Goal: Communication & Community: Connect with others

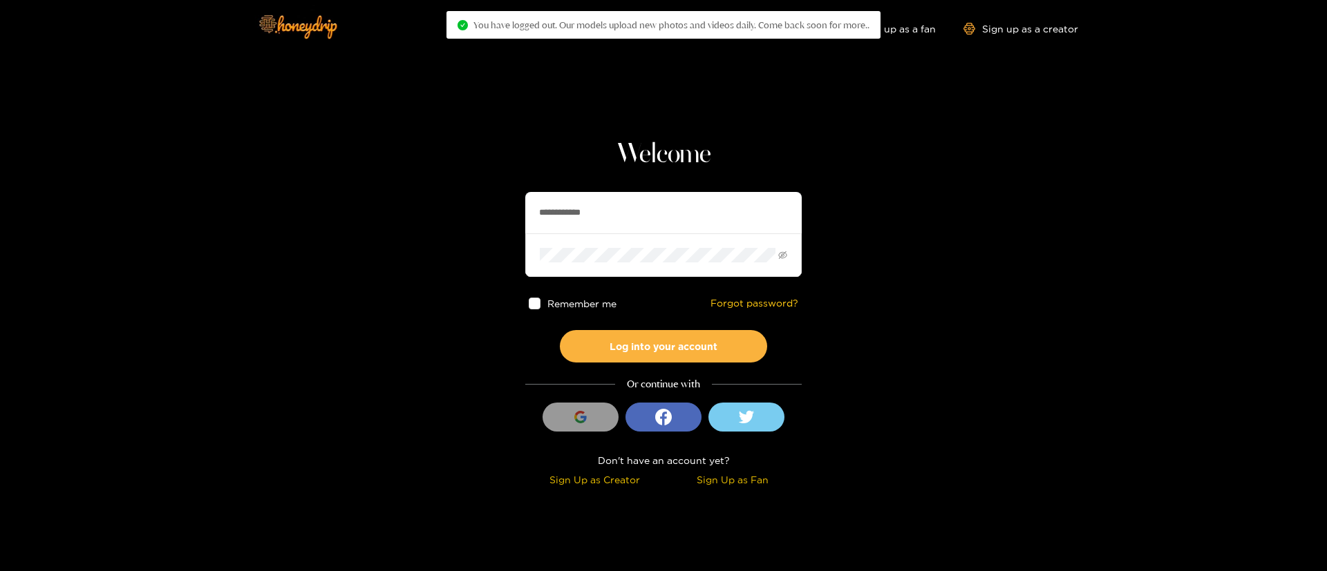
click at [616, 209] on input "**********" at bounding box center [663, 212] width 276 height 41
click at [548, 218] on input "**********" at bounding box center [663, 212] width 276 height 41
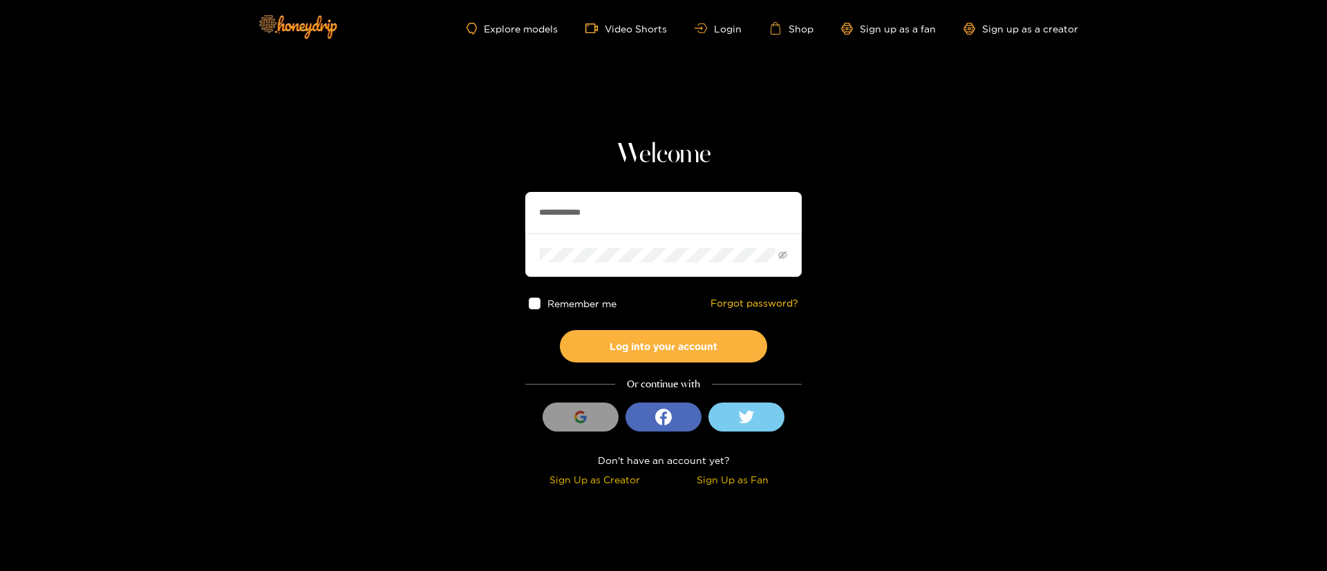
paste input "**"
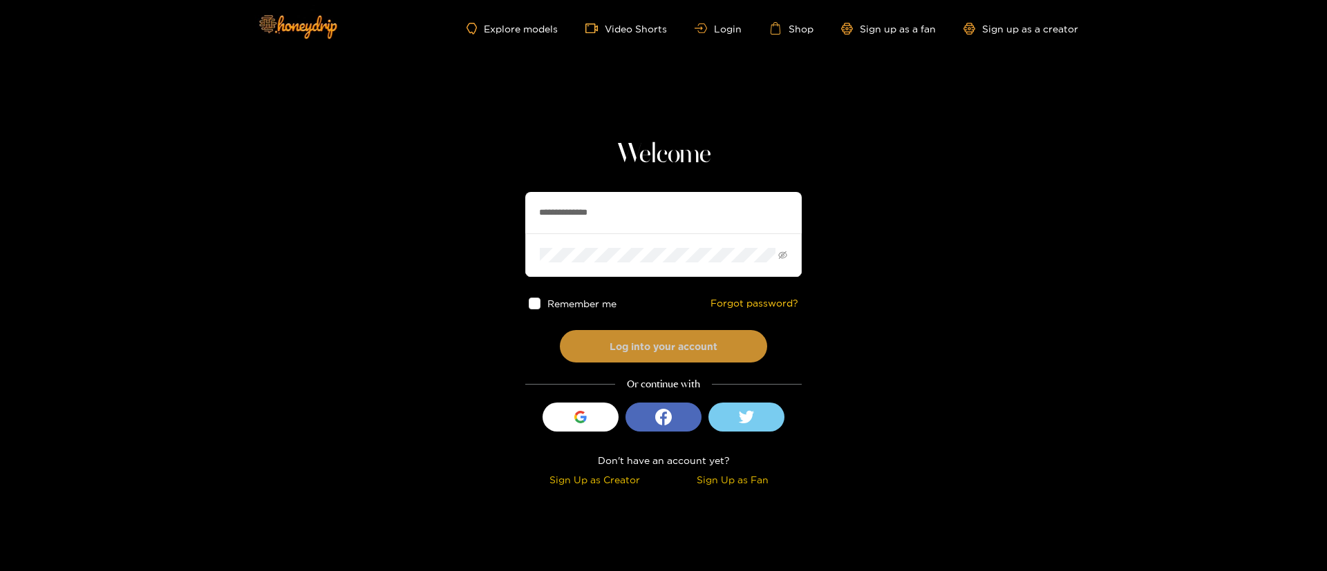
type input "**********"
click at [672, 345] on button "Log into your account" at bounding box center [663, 346] width 207 height 32
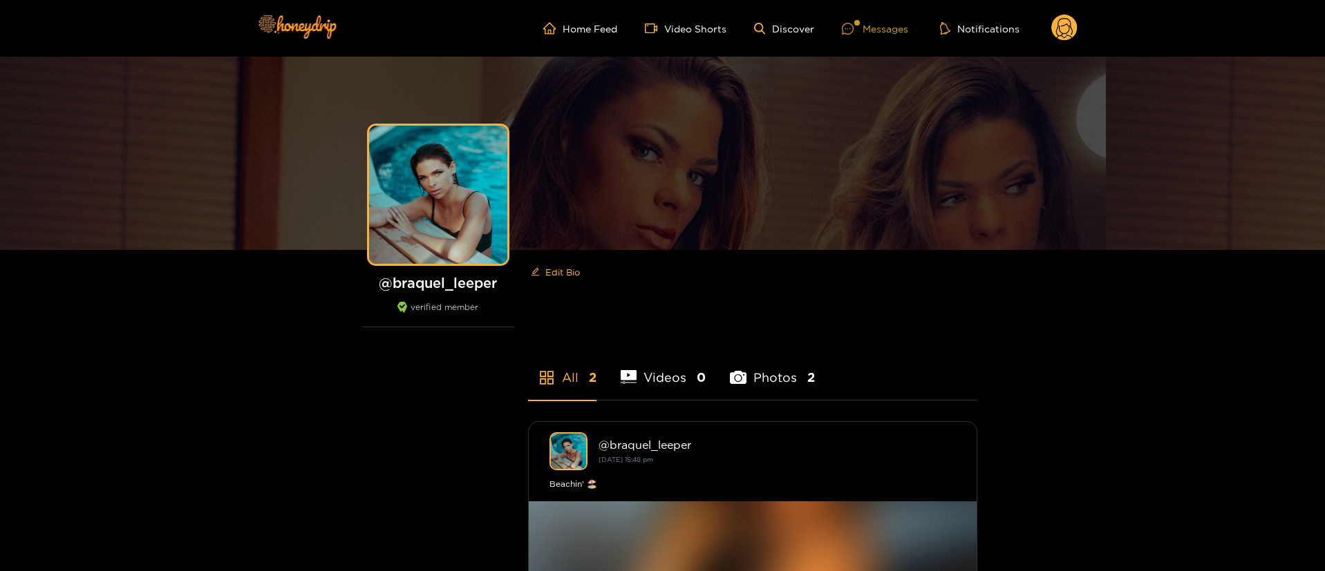
click at [876, 31] on div "Messages" at bounding box center [875, 29] width 66 height 16
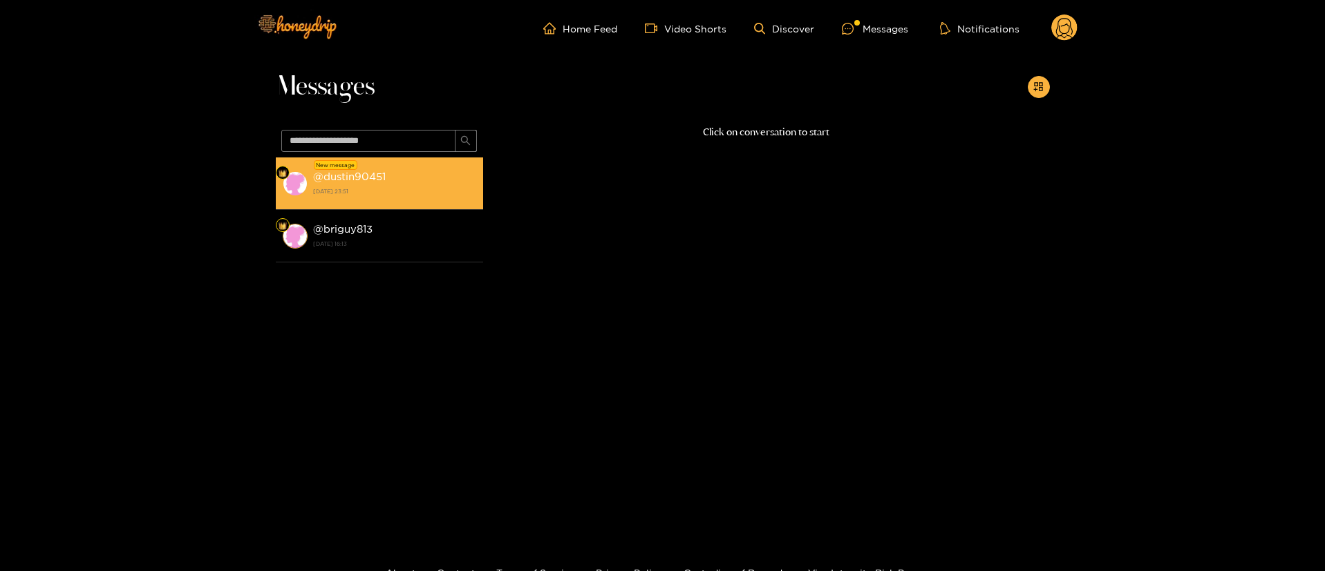
click at [375, 182] on div "@ dustin90451 [DATE] 23:51" at bounding box center [394, 183] width 163 height 31
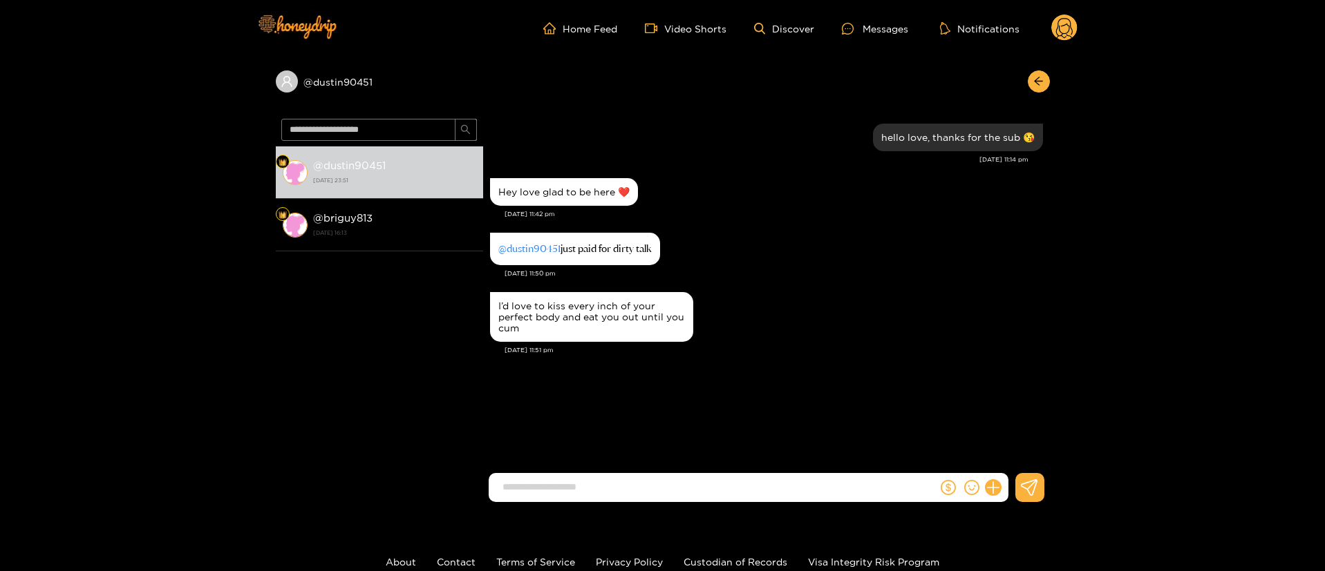
click at [788, 482] on input at bounding box center [716, 487] width 442 height 23
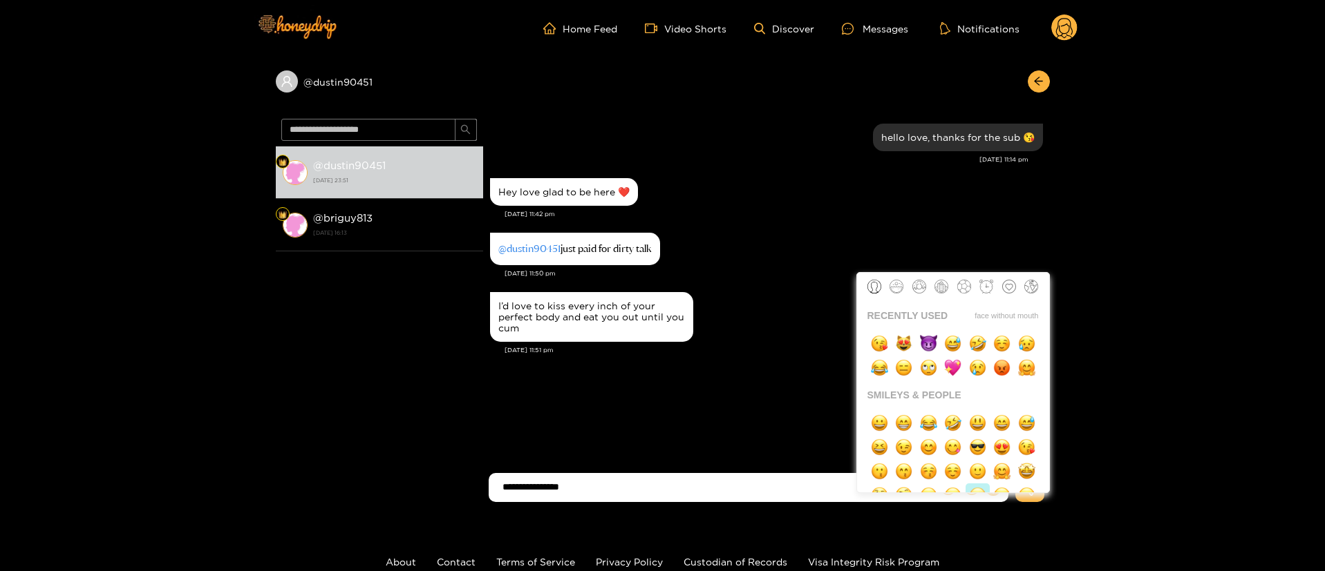
click at [976, 484] on button "button" at bounding box center [977, 496] width 24 height 24
click at [907, 345] on img "button" at bounding box center [903, 343] width 17 height 17
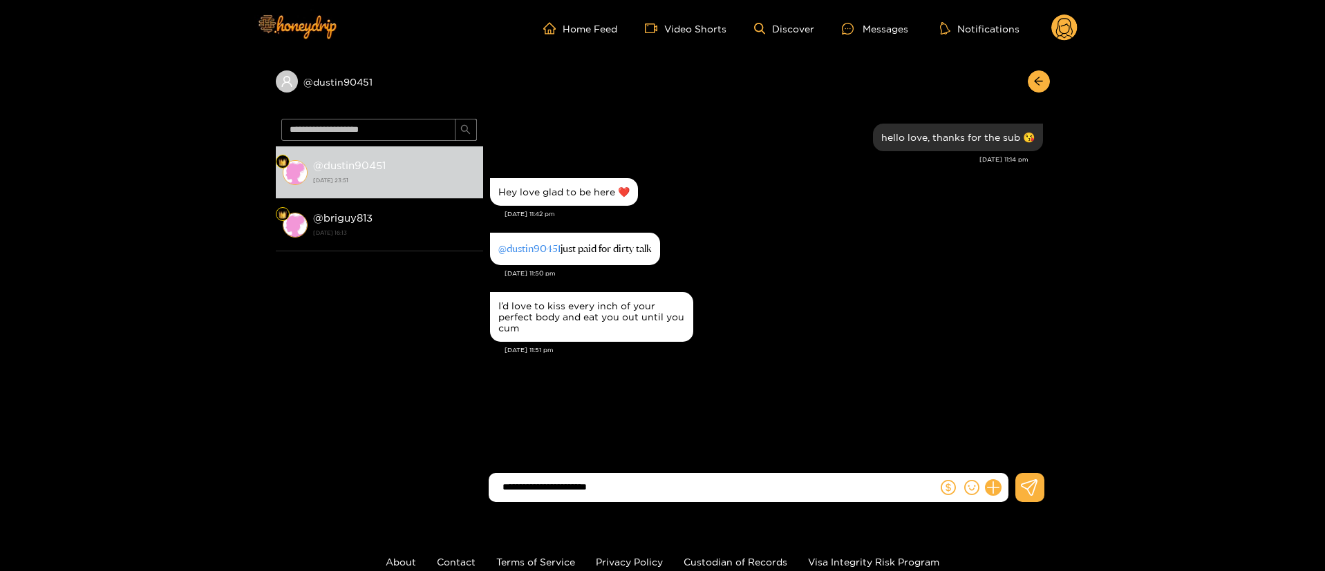
click at [615, 492] on input "**********" at bounding box center [716, 487] width 442 height 23
type input "**********"
click at [615, 492] on input at bounding box center [716, 487] width 442 height 23
click at [1065, 36] on icon at bounding box center [1064, 30] width 17 height 24
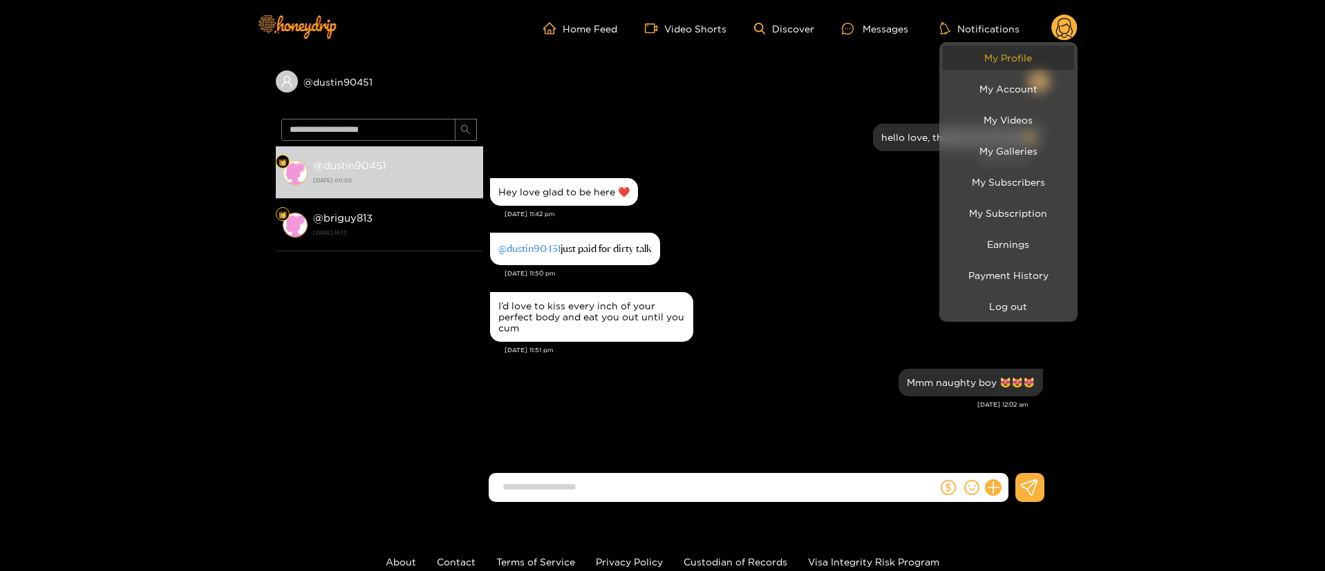
click at [1004, 61] on link "My Profile" at bounding box center [1007, 58] width 131 height 24
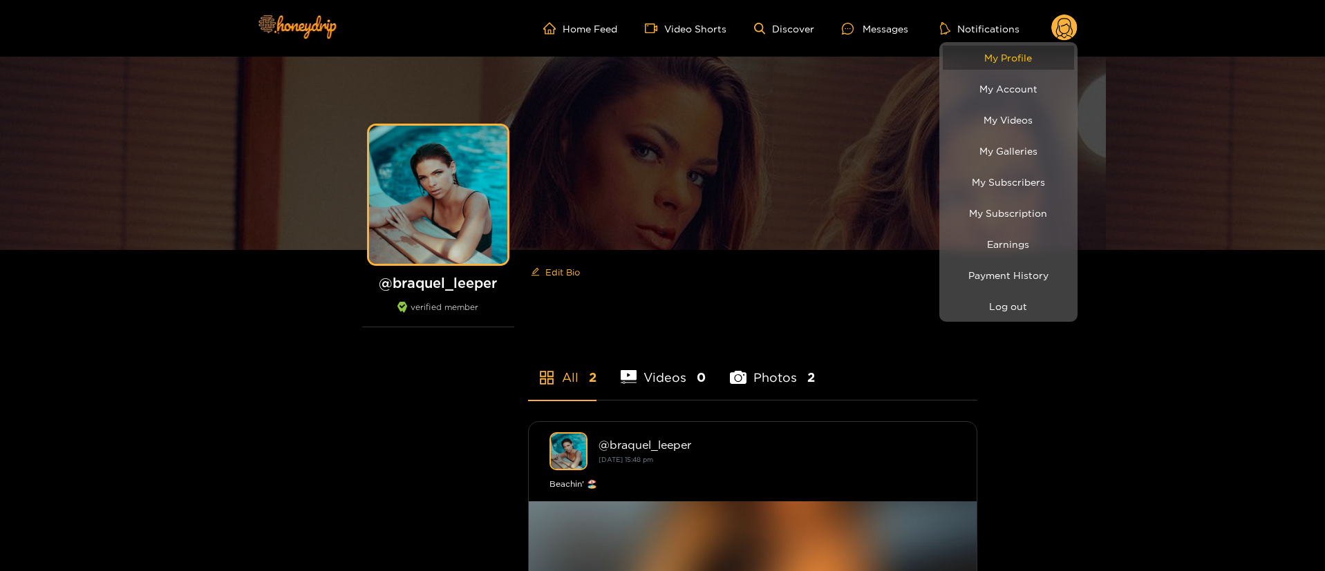
scroll to position [415, 0]
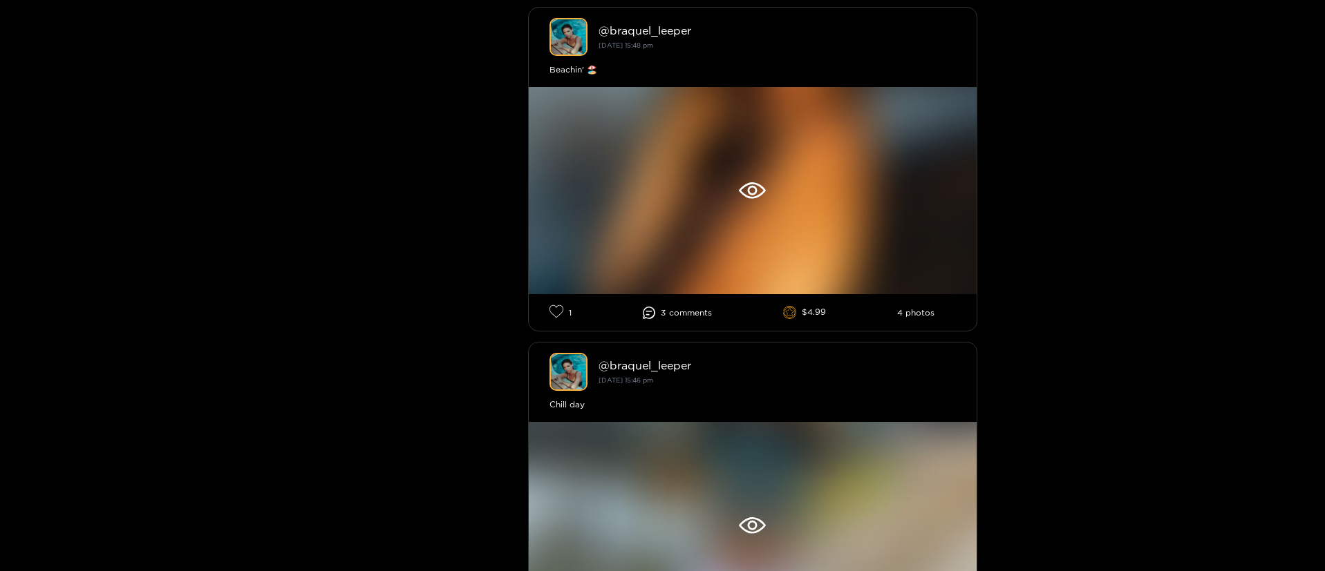
click at [771, 195] on div at bounding box center [662, 285] width 1325 height 571
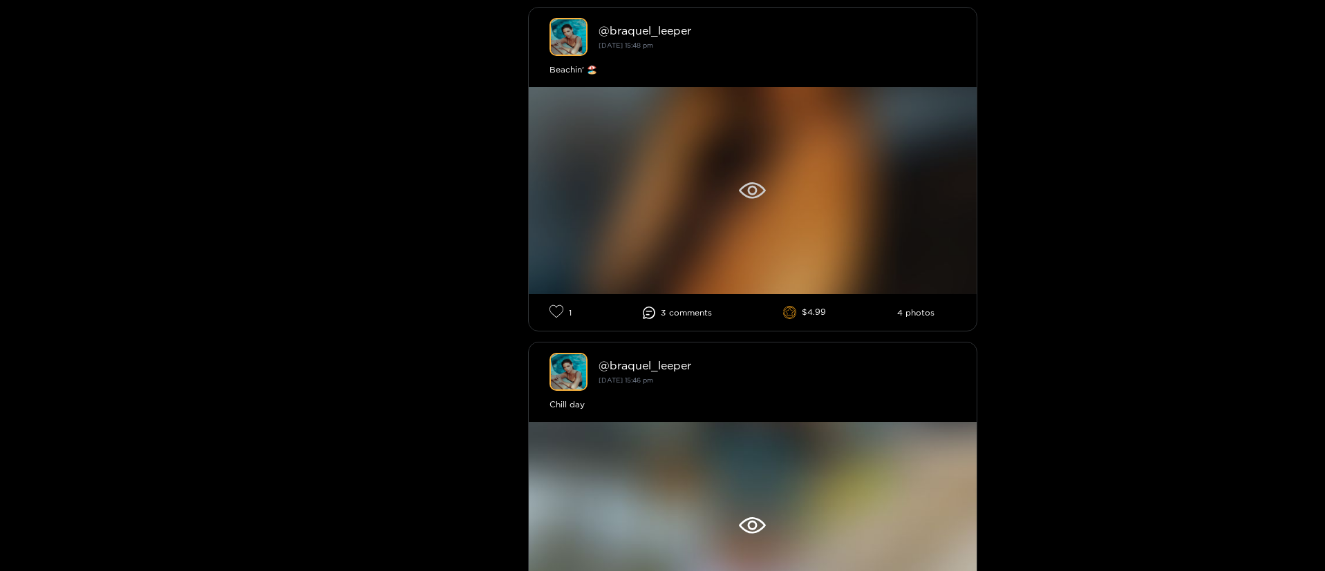
click at [770, 194] on div at bounding box center [753, 190] width 448 height 207
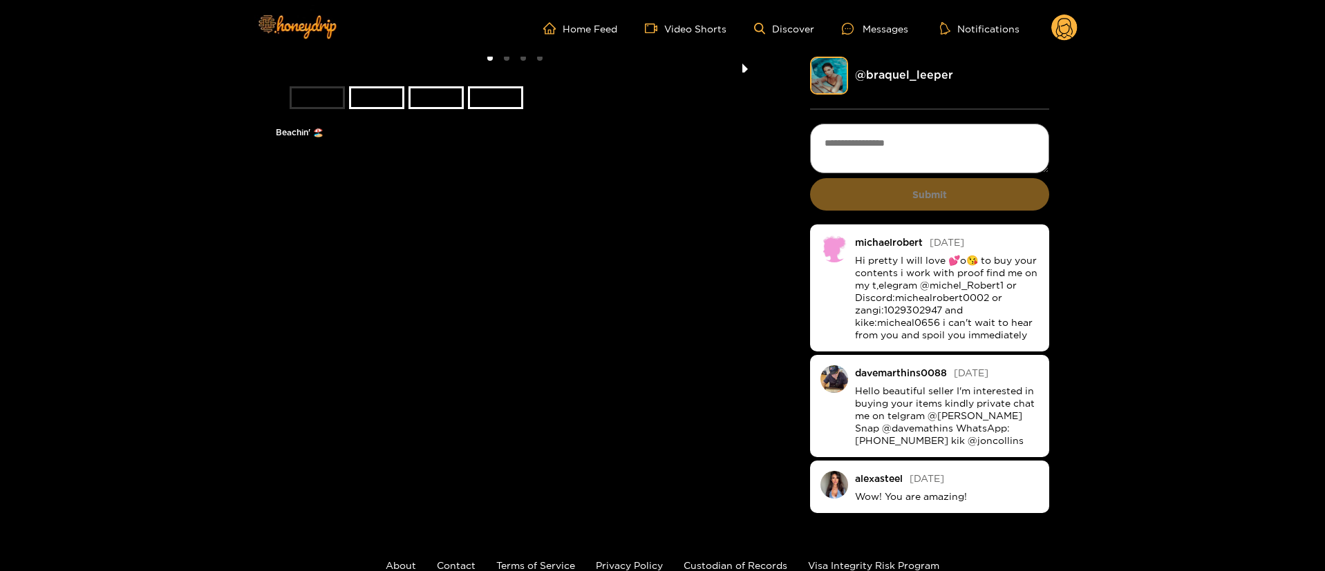
click at [750, 73] on button "next slide / item" at bounding box center [744, 65] width 19 height 16
click at [745, 73] on button "next slide / item" at bounding box center [744, 65] width 19 height 16
click at [744, 73] on button "next slide / item" at bounding box center [744, 65] width 19 height 16
click at [744, 73] on li at bounding box center [515, 65] width 479 height 16
click at [1072, 28] on circle at bounding box center [1064, 28] width 26 height 26
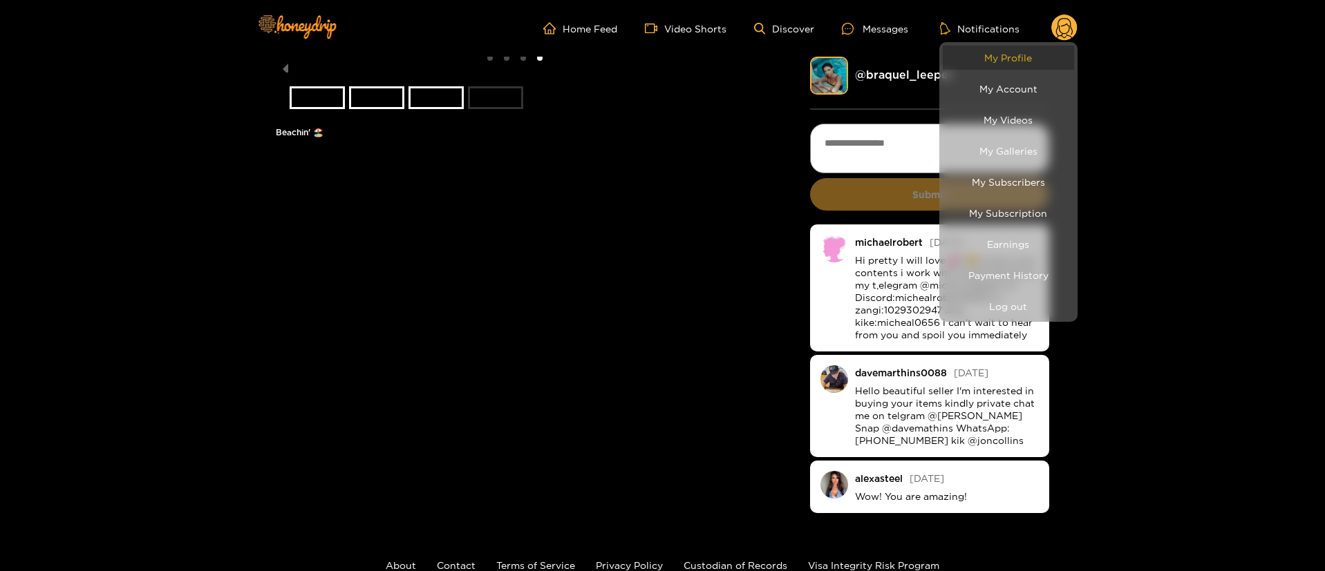
click at [1012, 51] on link "My Profile" at bounding box center [1007, 58] width 131 height 24
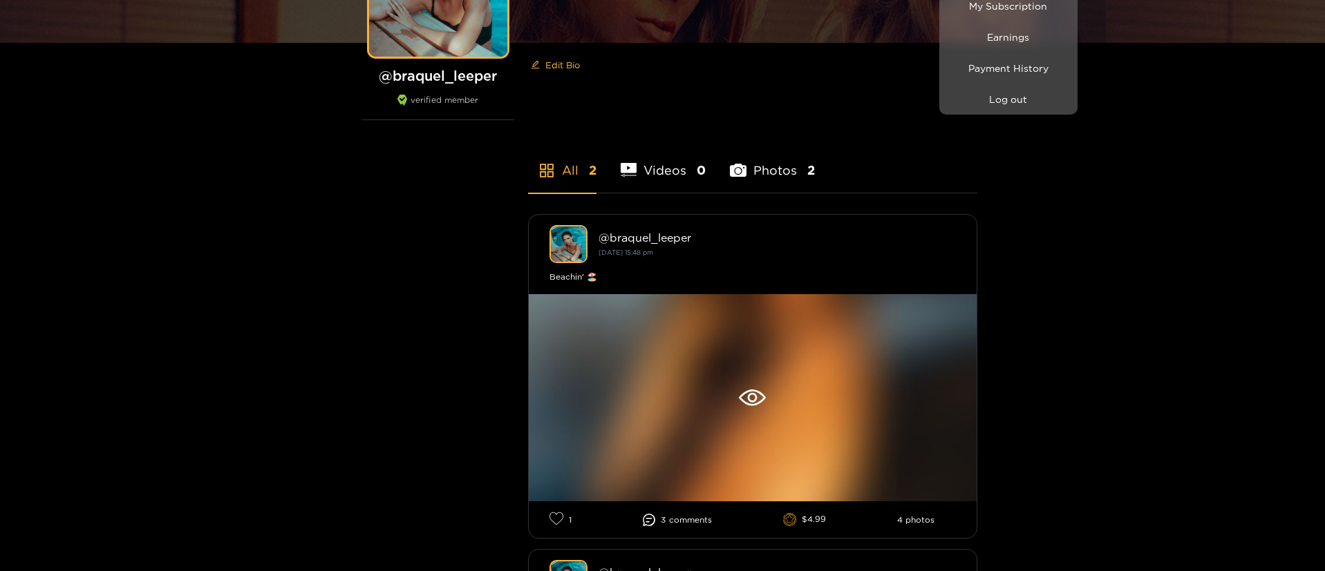
click at [1087, 339] on div at bounding box center [662, 285] width 1325 height 571
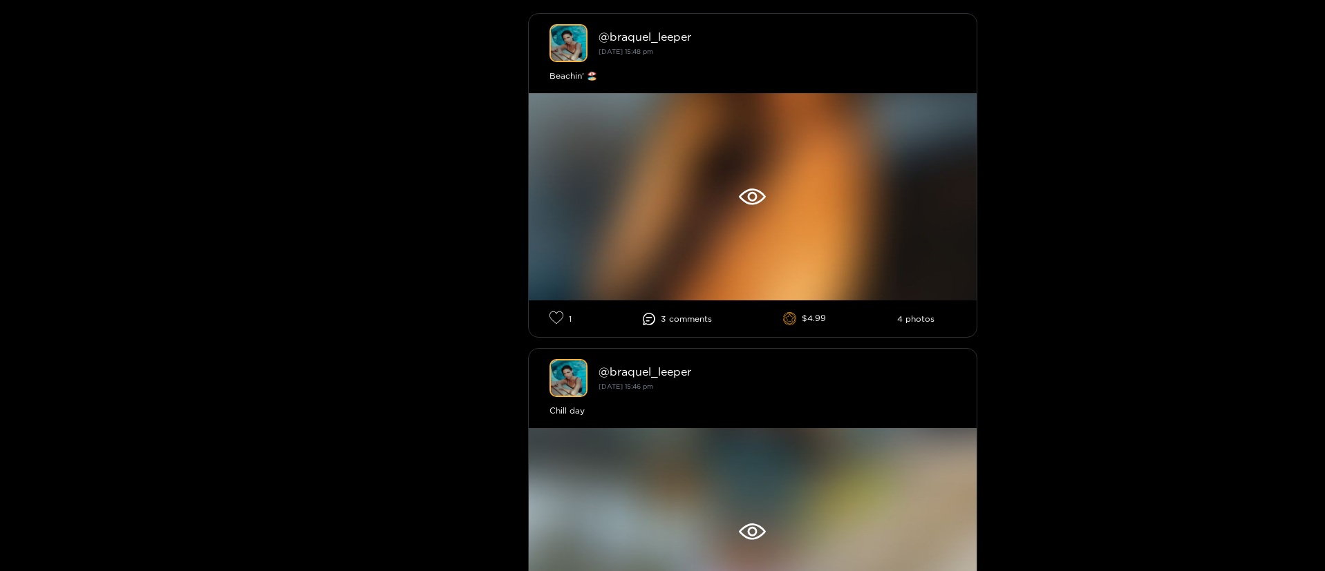
scroll to position [692, 0]
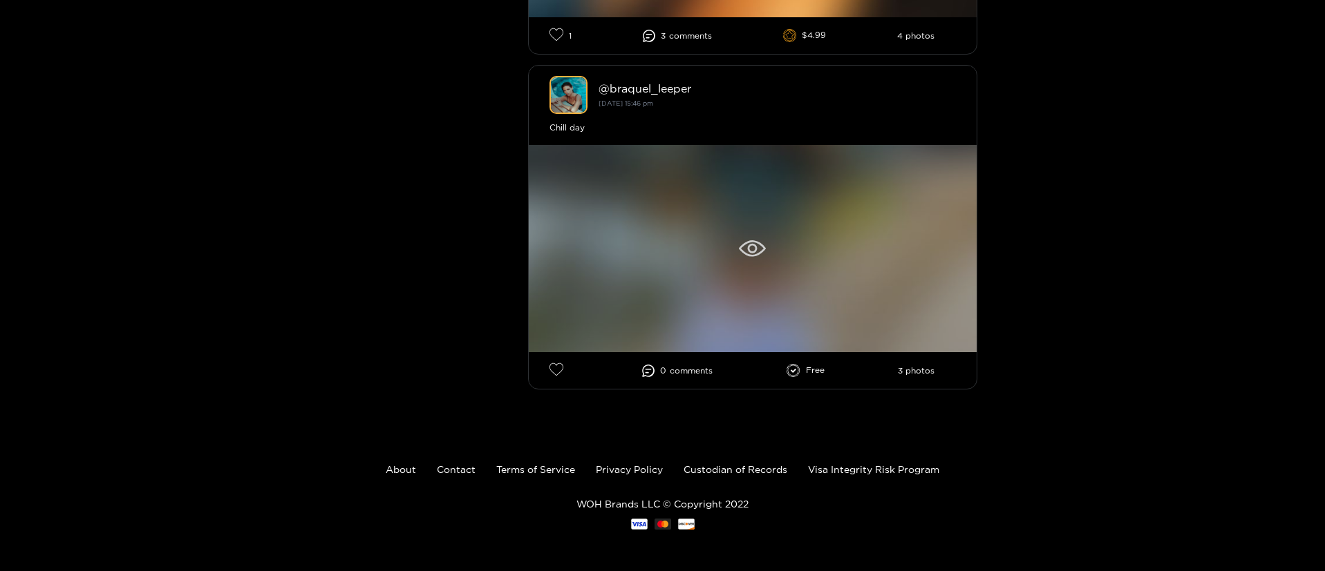
click at [727, 256] on div at bounding box center [753, 248] width 448 height 207
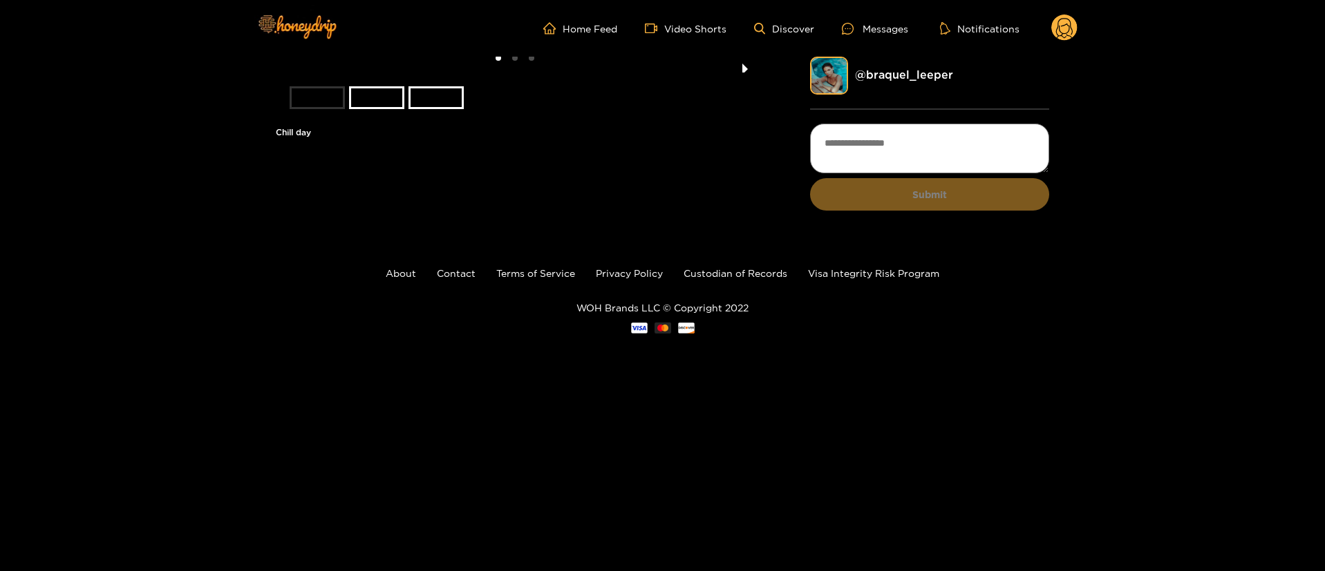
click at [748, 73] on button "next slide / item" at bounding box center [744, 65] width 19 height 16
click at [746, 73] on button "next slide / item" at bounding box center [744, 65] width 19 height 16
click at [746, 73] on li at bounding box center [515, 65] width 479 height 16
click at [1055, 23] on circle at bounding box center [1064, 28] width 26 height 26
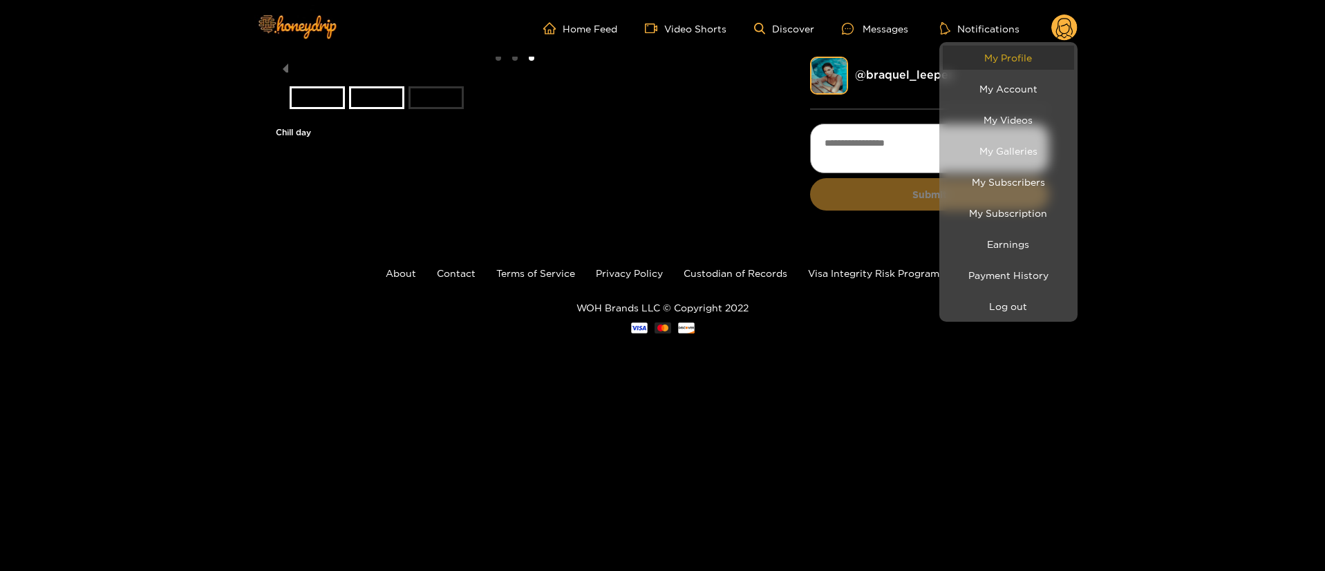
click at [1001, 57] on link "My Profile" at bounding box center [1007, 58] width 131 height 24
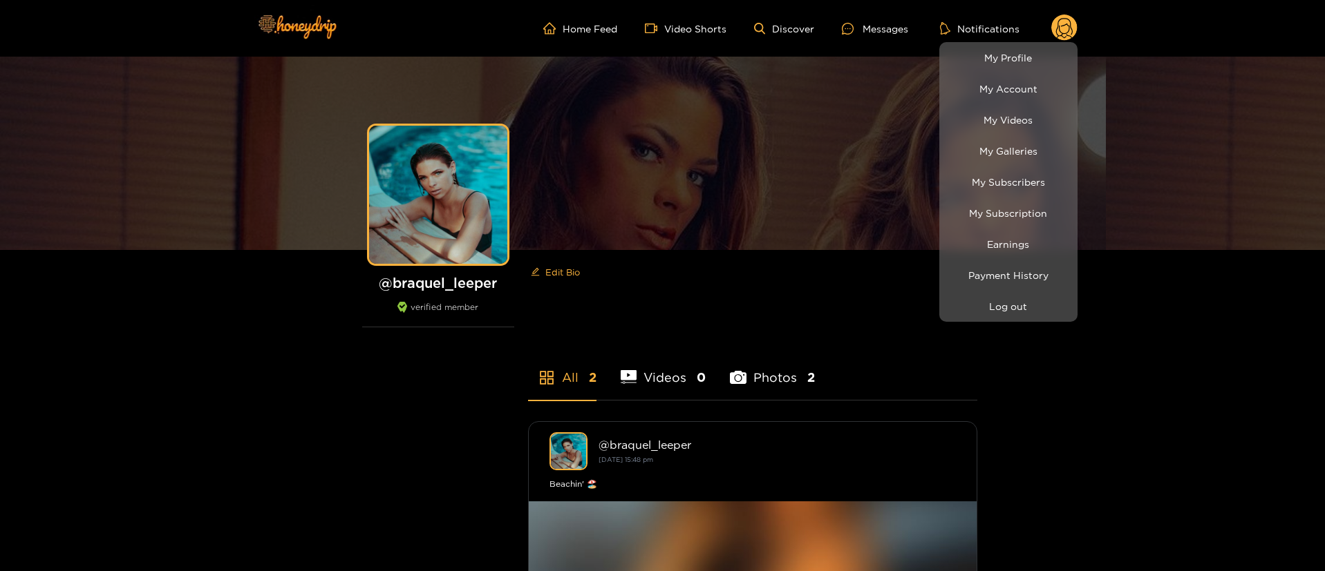
click at [875, 31] on div at bounding box center [662, 285] width 1325 height 571
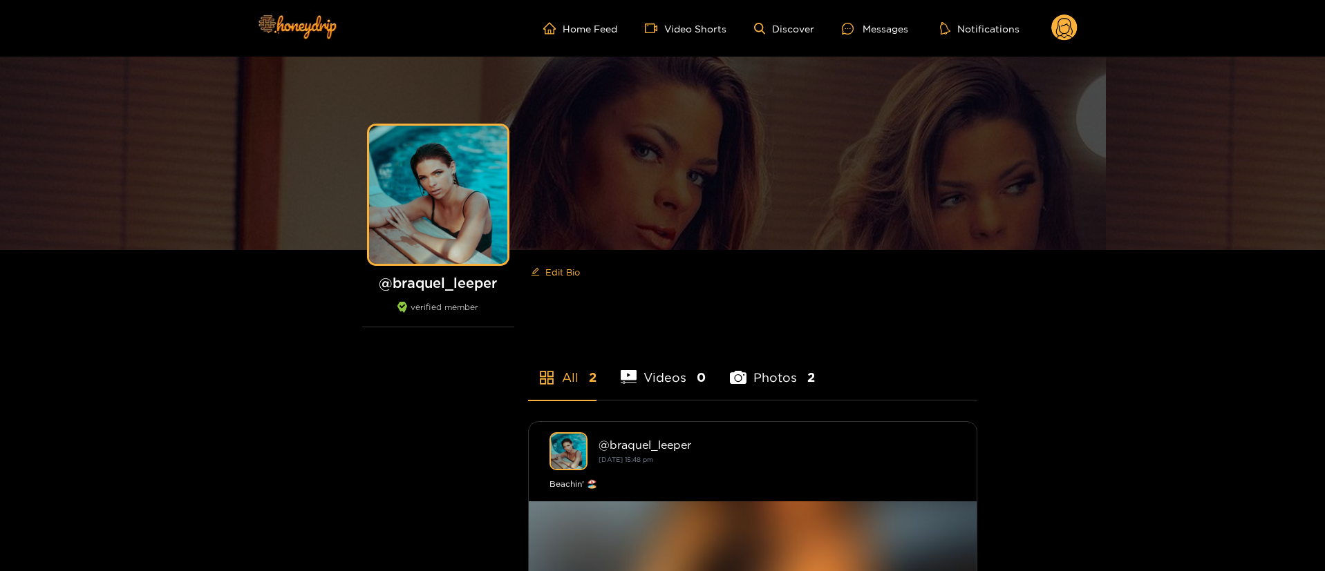
click at [875, 31] on div "Messages" at bounding box center [875, 29] width 66 height 16
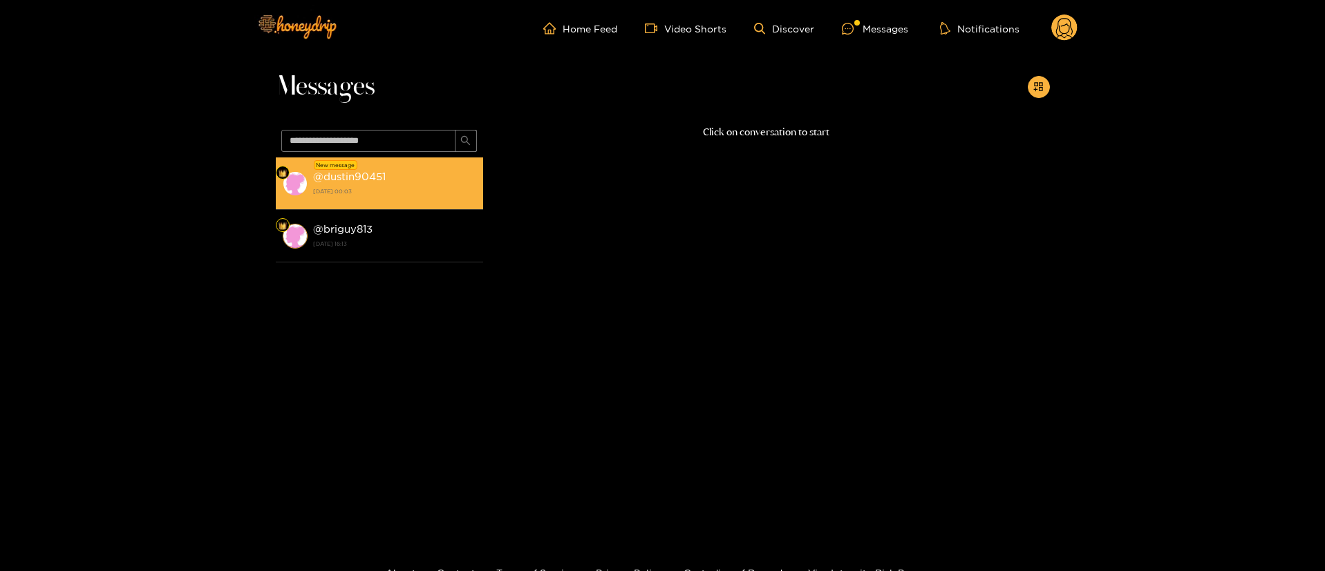
click at [366, 173] on strong "@ dustin90451" at bounding box center [349, 177] width 73 height 12
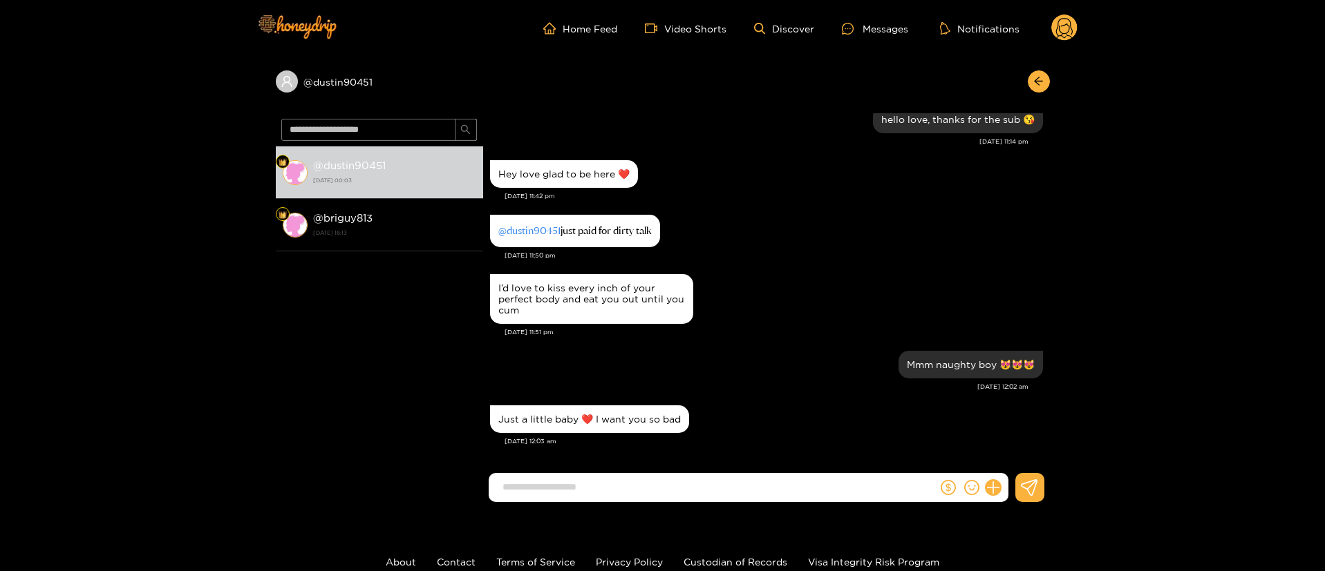
scroll to position [18, 0]
click at [708, 421] on div "Just a little baby ❤️ I want you so bad" at bounding box center [766, 419] width 553 height 35
click at [721, 486] on input at bounding box center [716, 487] width 442 height 23
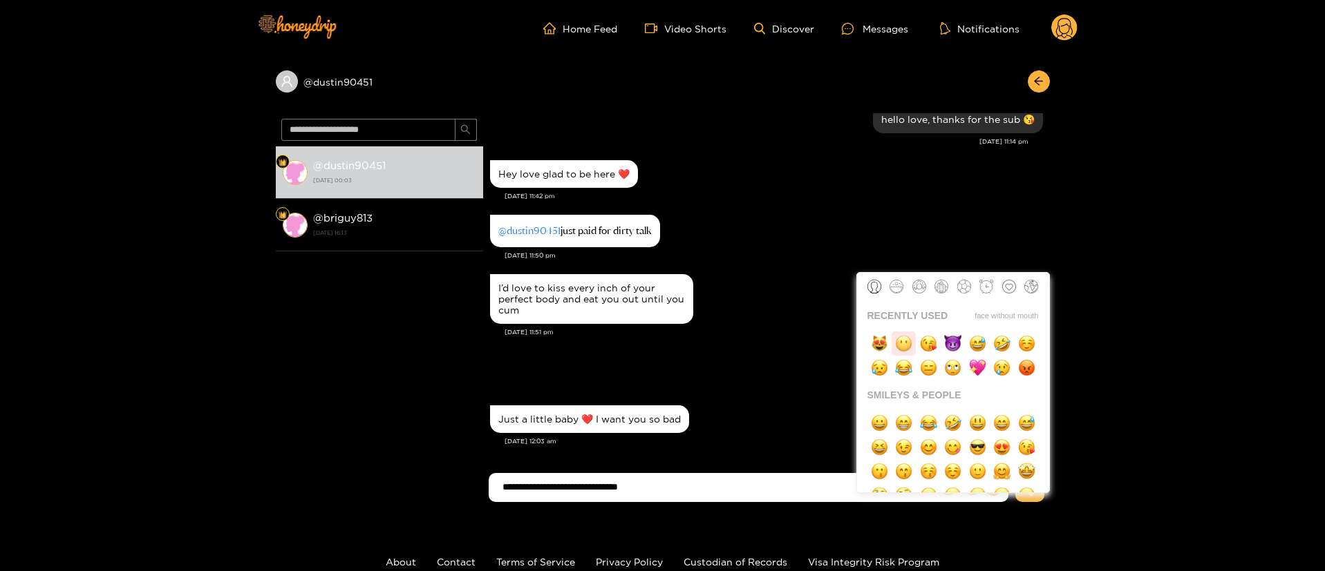
click at [896, 351] on img "button" at bounding box center [903, 343] width 17 height 17
click at [875, 352] on img "button" at bounding box center [879, 343] width 17 height 17
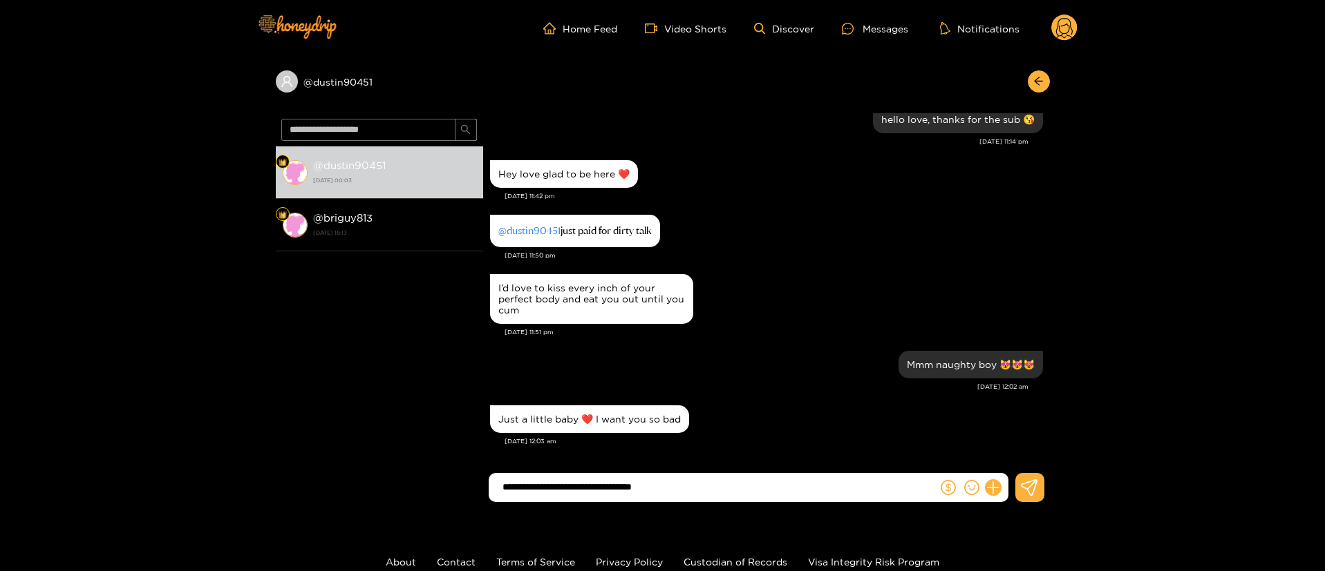
click at [683, 481] on input "**********" at bounding box center [716, 487] width 442 height 23
type input "**********"
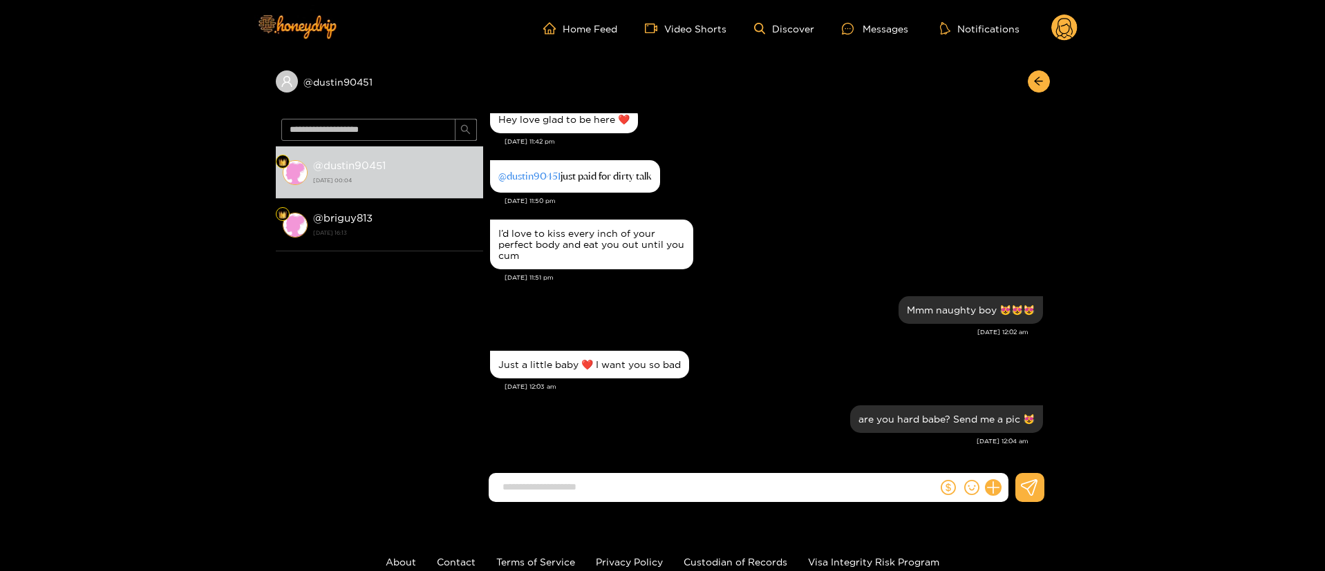
click at [1063, 39] on circle at bounding box center [1064, 28] width 26 height 26
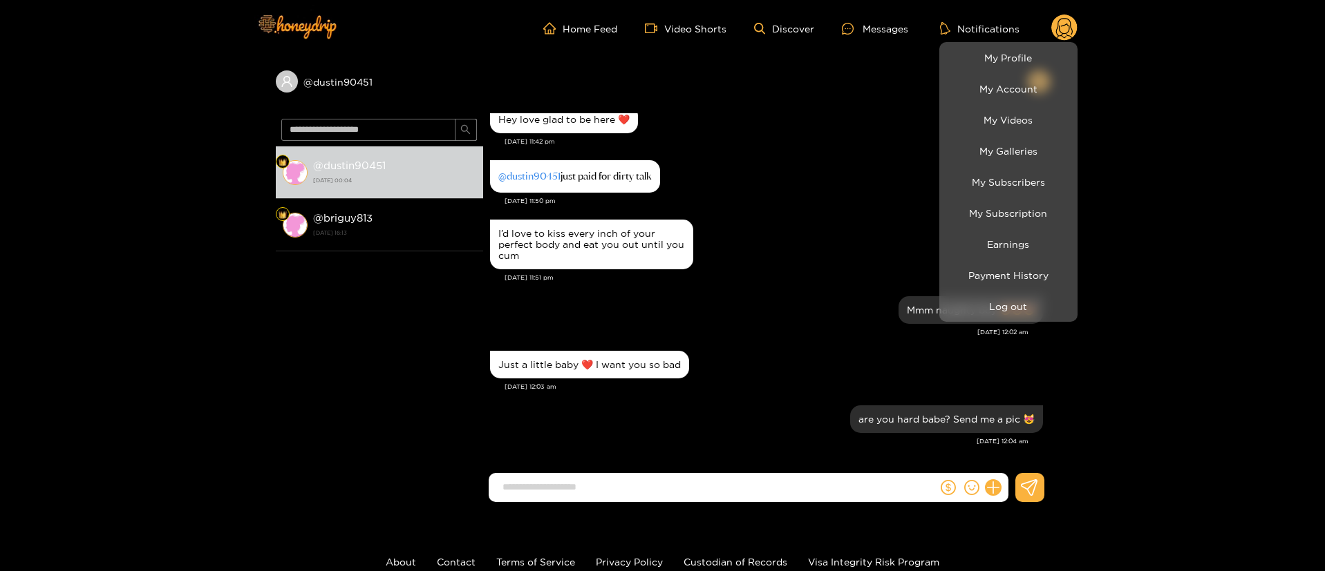
click at [1055, 292] on li "Log out" at bounding box center [1008, 306] width 138 height 31
click at [1047, 302] on button "Log out" at bounding box center [1007, 306] width 131 height 24
